Goal: Transaction & Acquisition: Purchase product/service

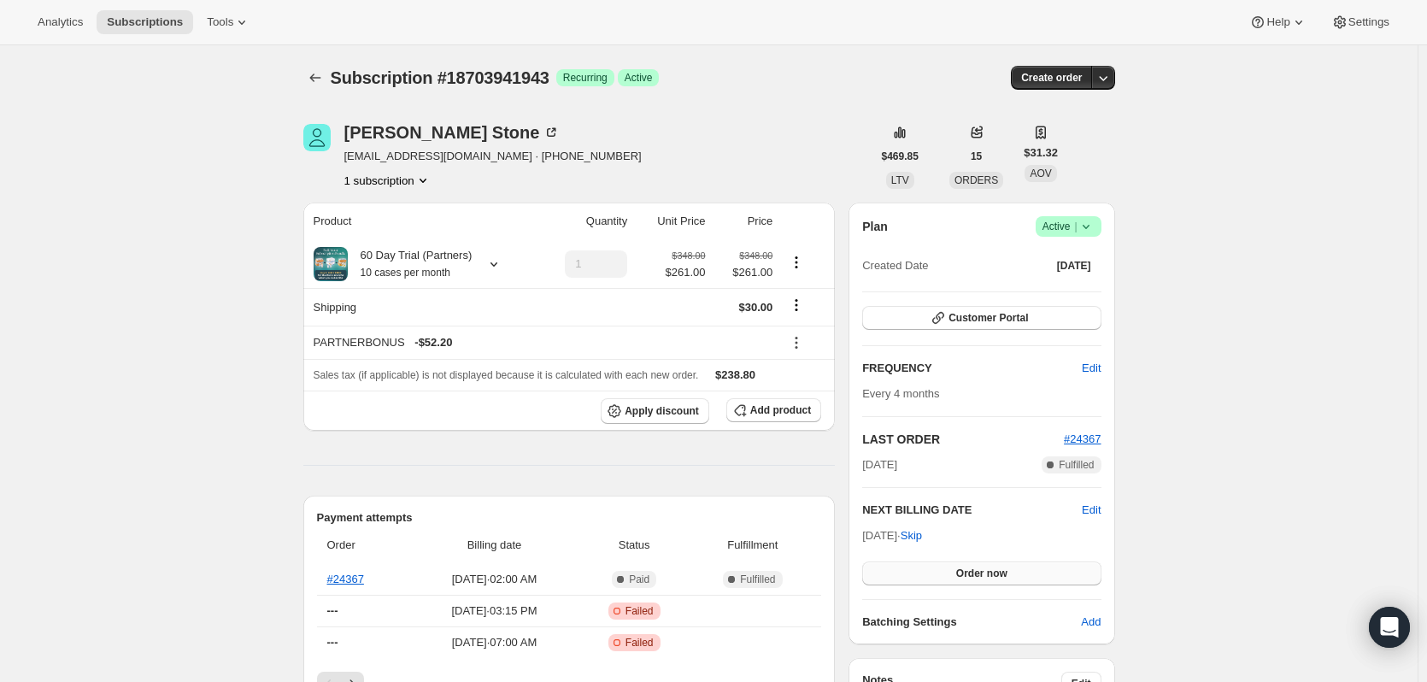
click at [999, 575] on span "Order now" at bounding box center [981, 573] width 51 height 14
click at [988, 575] on span "Click to confirm" at bounding box center [981, 573] width 78 height 14
